Goal: Navigation & Orientation: Understand site structure

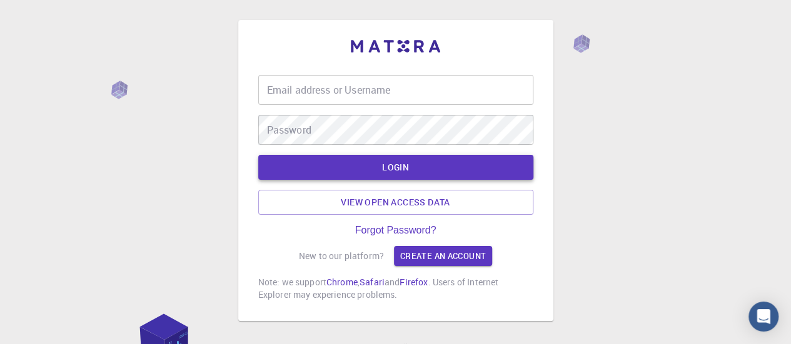
type input "[EMAIL_ADDRESS][DOMAIN_NAME]"
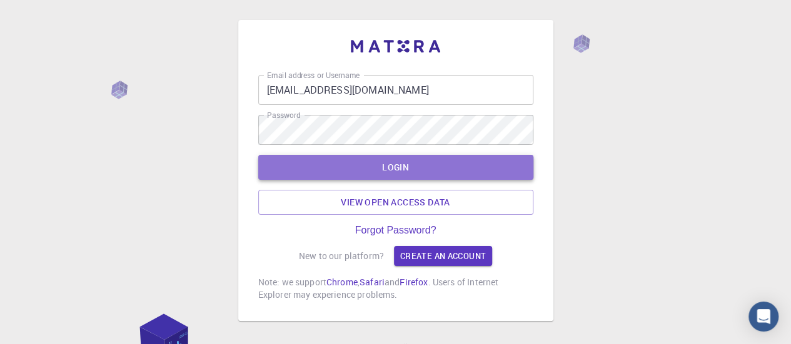
click at [471, 174] on button "LOGIN" at bounding box center [395, 167] width 275 height 25
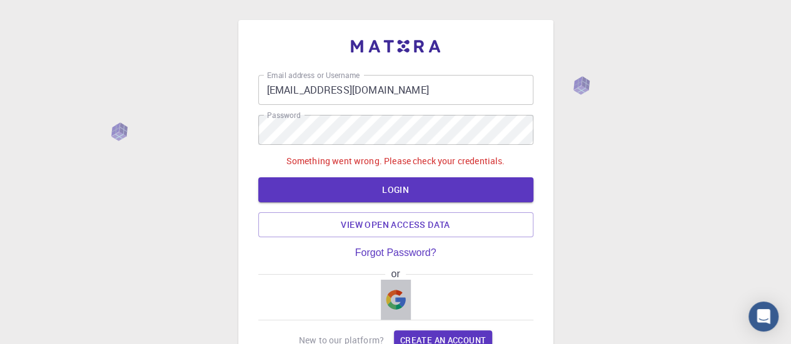
click at [396, 299] on img "button" at bounding box center [396, 300] width 20 height 20
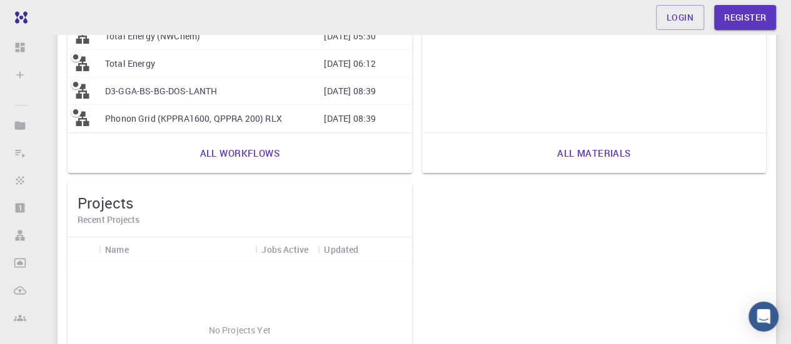
scroll to position [488, 0]
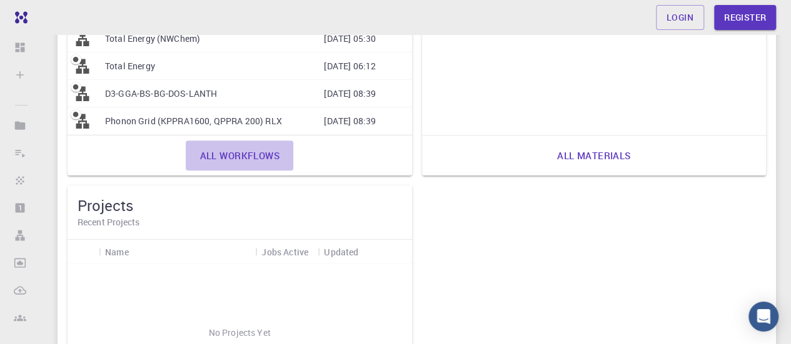
click at [266, 149] on link "All workflows" at bounding box center [239, 156] width 107 height 30
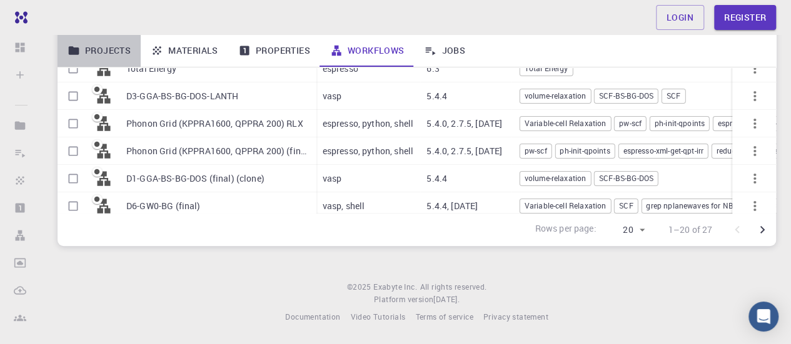
click at [107, 46] on link "Projects" at bounding box center [98, 50] width 83 height 32
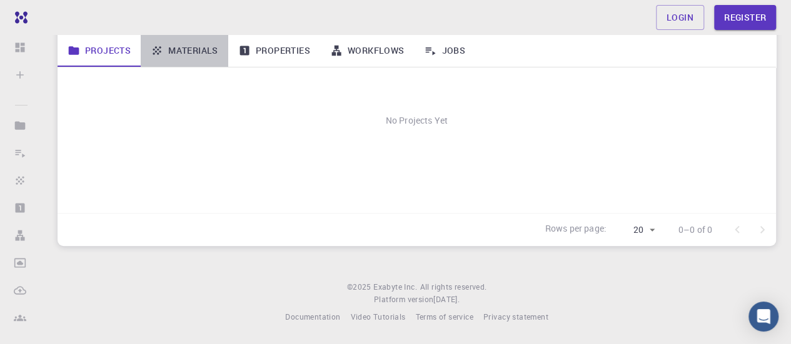
click at [172, 51] on link "Materials" at bounding box center [184, 50] width 87 height 32
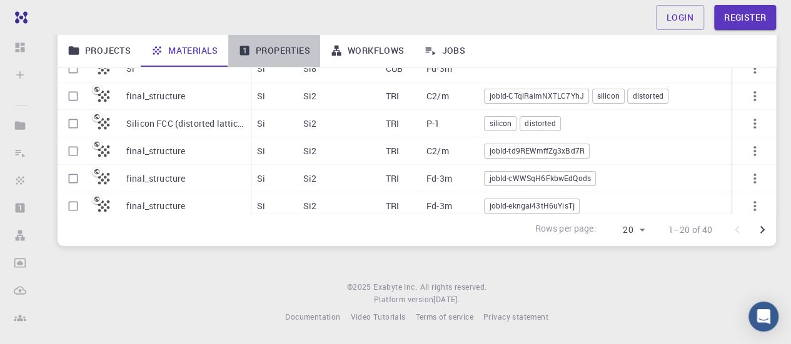
click at [285, 58] on link "Properties" at bounding box center [274, 50] width 92 height 32
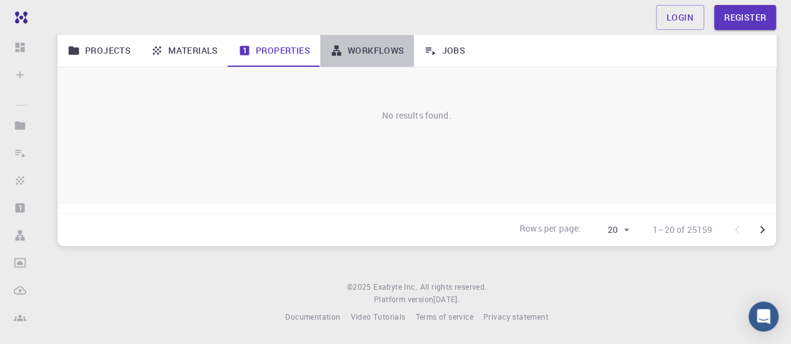
click at [369, 55] on link "Workflows" at bounding box center [367, 50] width 94 height 32
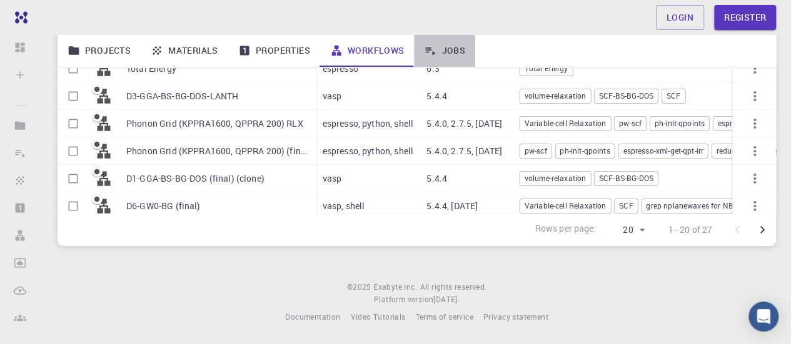
click at [436, 47] on icon at bounding box center [430, 50] width 12 height 12
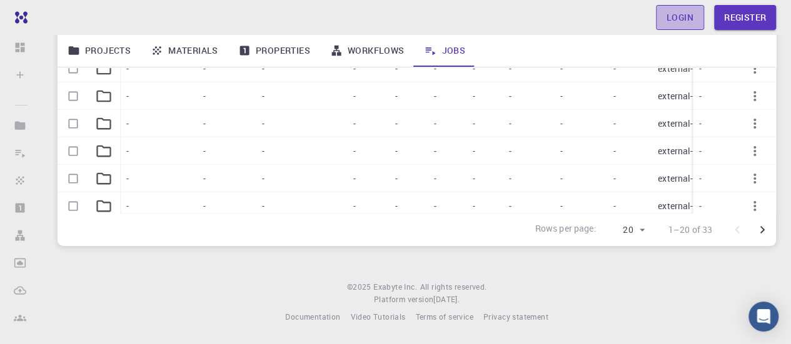
click at [680, 19] on link "Login" at bounding box center [680, 17] width 48 height 25
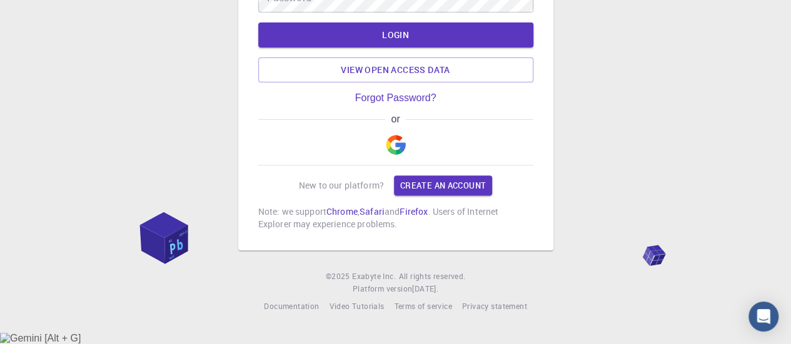
type input "[EMAIL_ADDRESS][DOMAIN_NAME]"
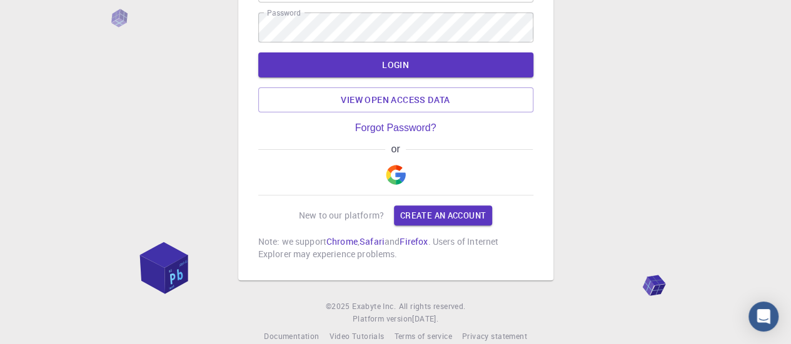
scroll to position [122, 0]
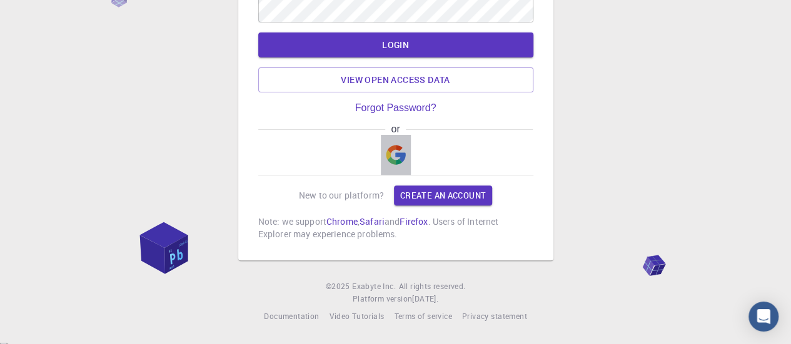
click at [396, 159] on img "button" at bounding box center [396, 155] width 20 height 20
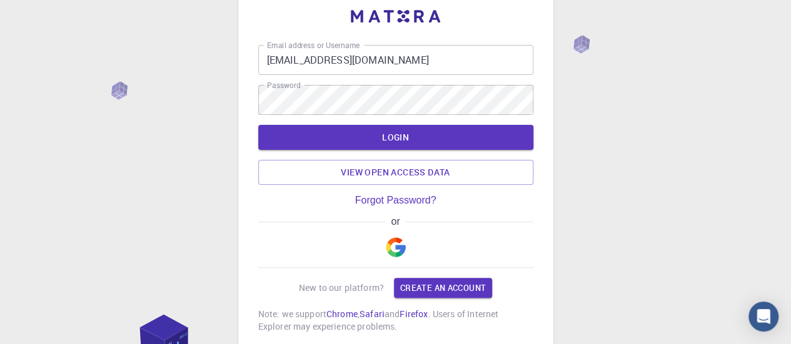
scroll to position [0, 0]
